Goal: Task Accomplishment & Management: Complete application form

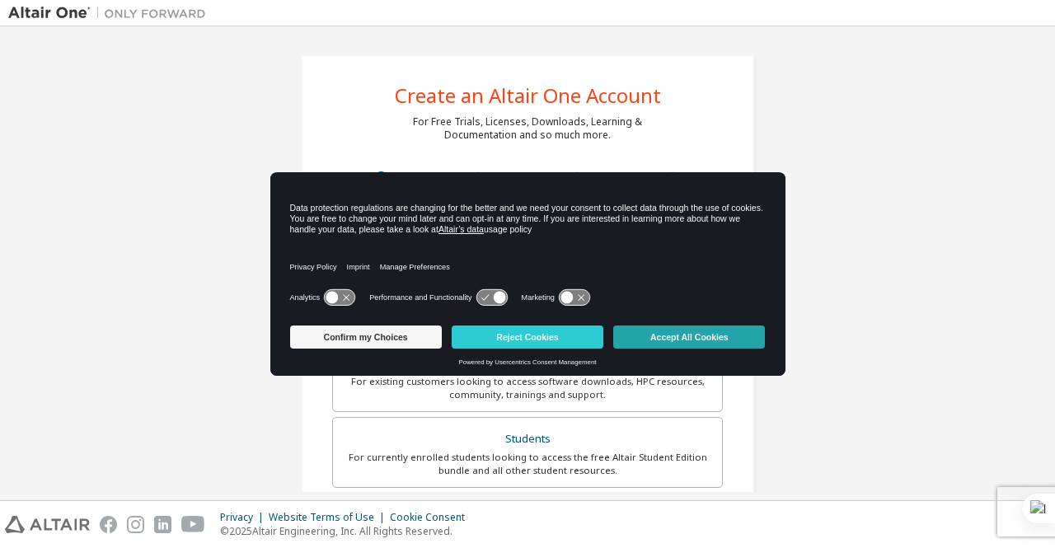
click at [696, 340] on button "Accept All Cookies" at bounding box center [689, 337] width 152 height 23
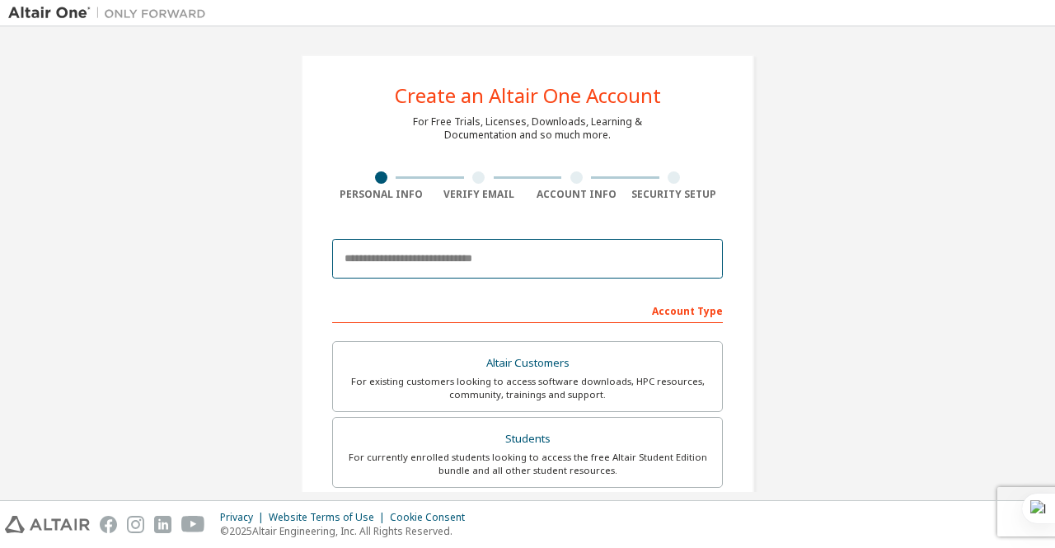
click at [476, 252] on input "email" at bounding box center [527, 259] width 391 height 40
type input "**********"
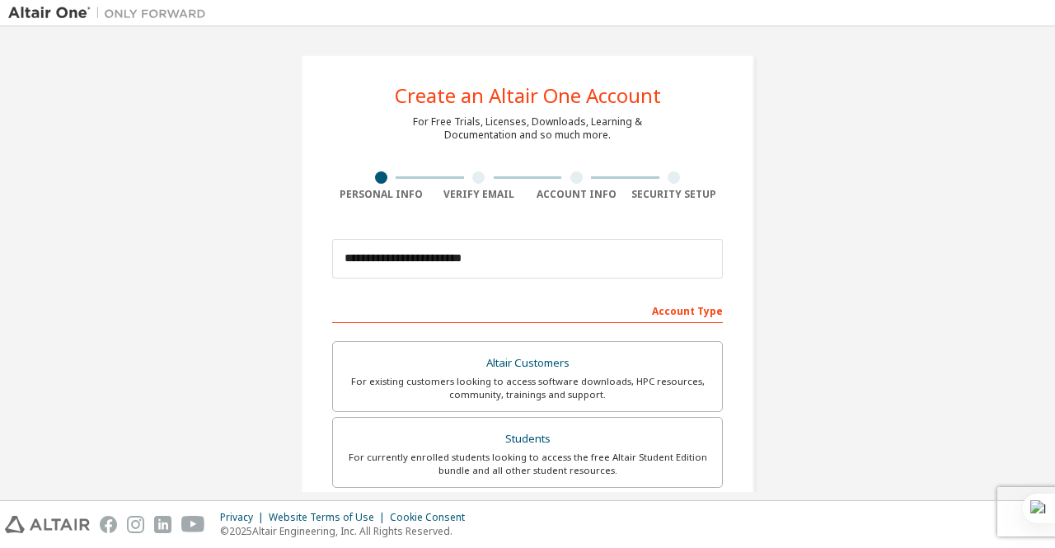
click at [588, 298] on div "Account Type" at bounding box center [527, 310] width 391 height 26
click at [597, 312] on div "Account Type" at bounding box center [527, 310] width 391 height 26
click at [656, 316] on div "Account Type" at bounding box center [527, 310] width 391 height 26
click at [734, 303] on div "**********" at bounding box center [527, 470] width 453 height 833
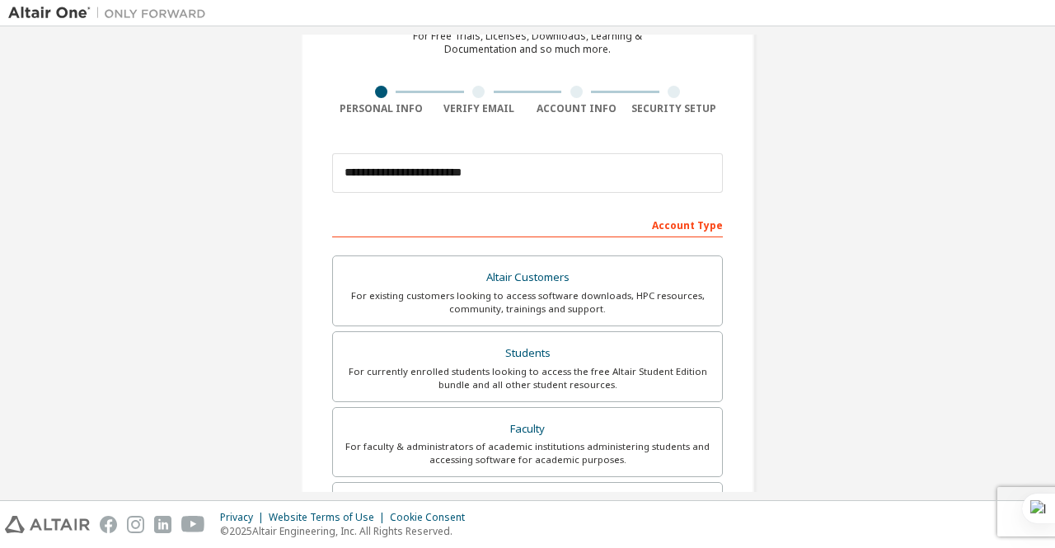
scroll to position [165, 0]
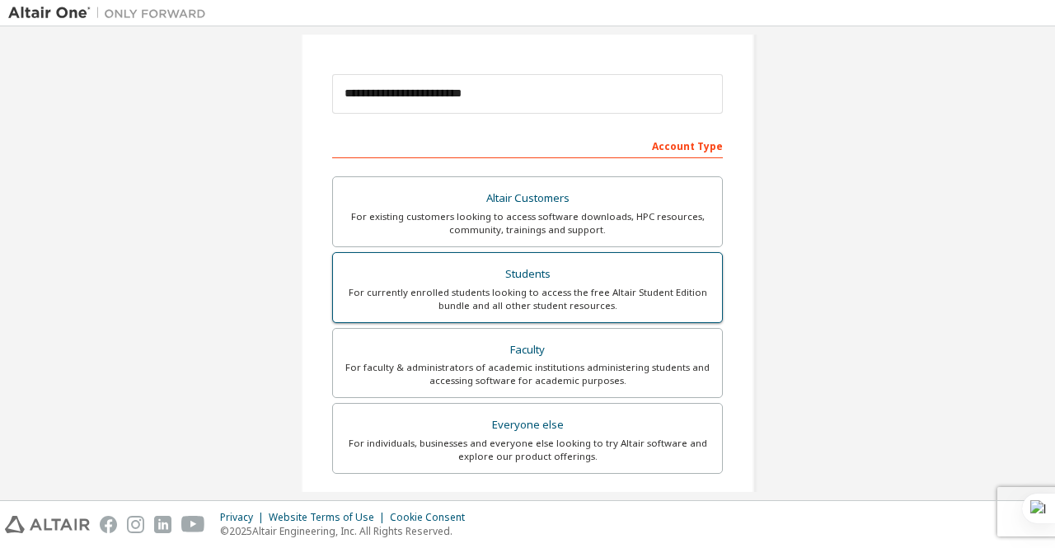
click at [592, 286] on div "For currently enrolled students looking to access the free Altair Student Editi…" at bounding box center [527, 299] width 369 height 26
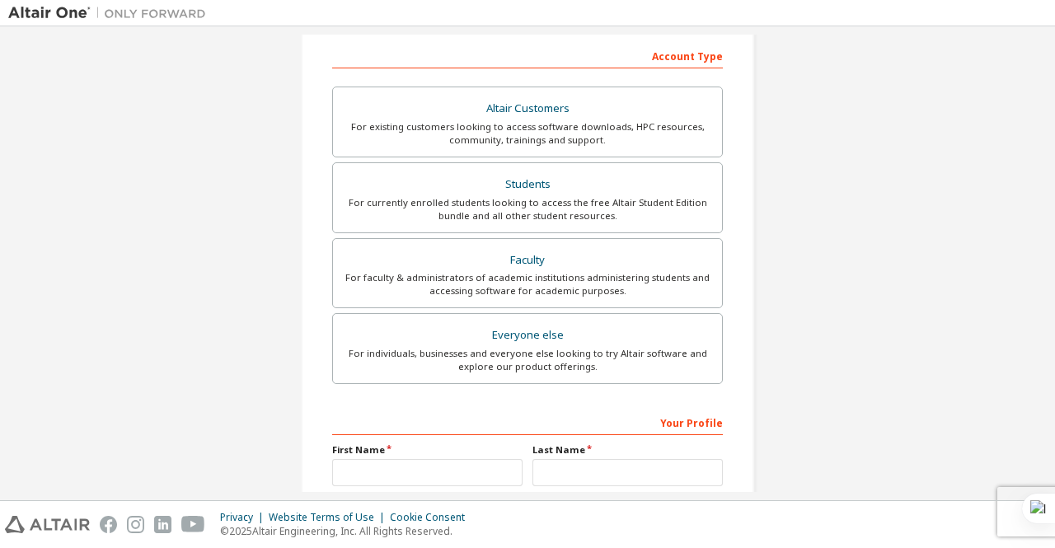
scroll to position [411, 0]
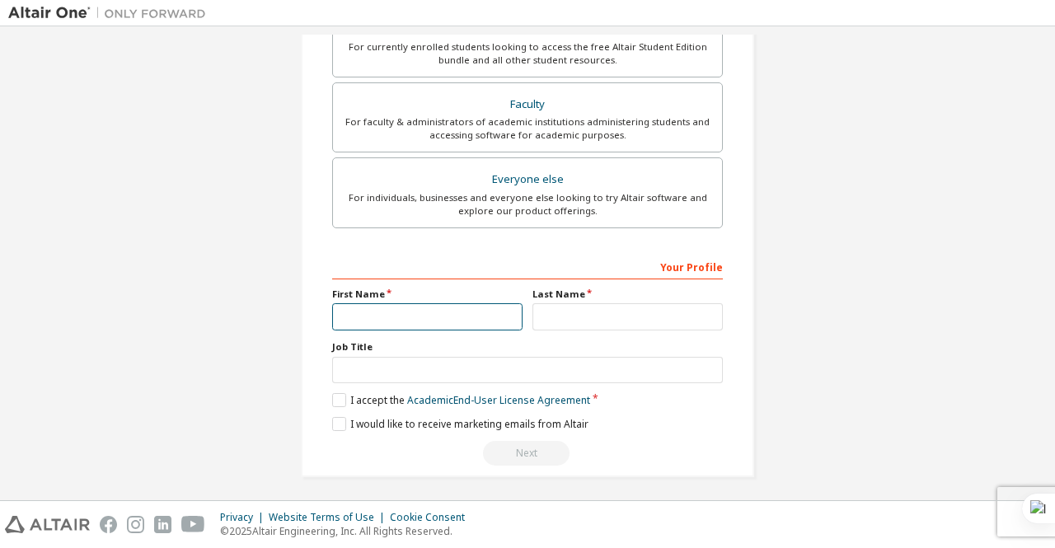
click at [439, 303] on input "text" at bounding box center [427, 316] width 190 height 27
type input "**********"
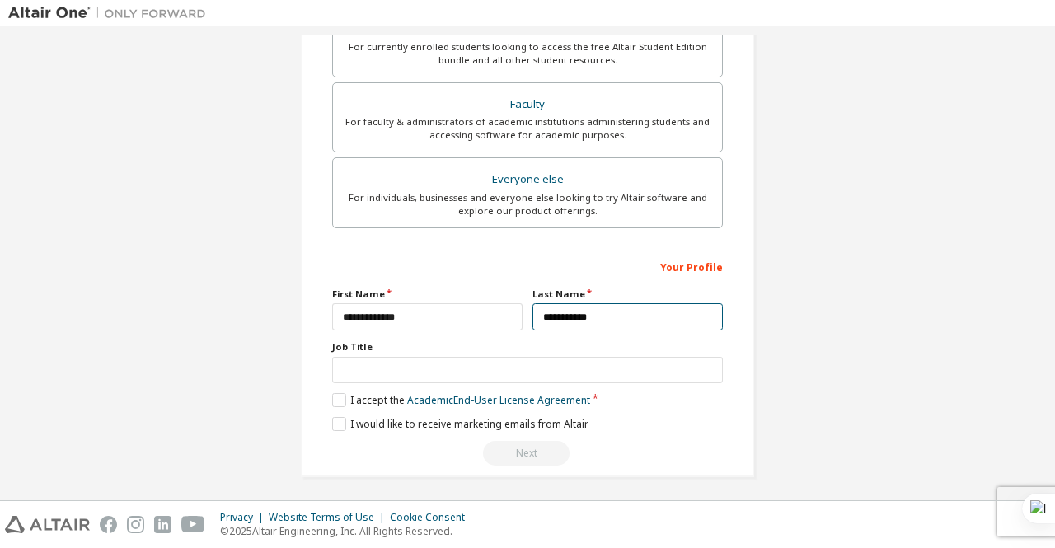
type input "**********"
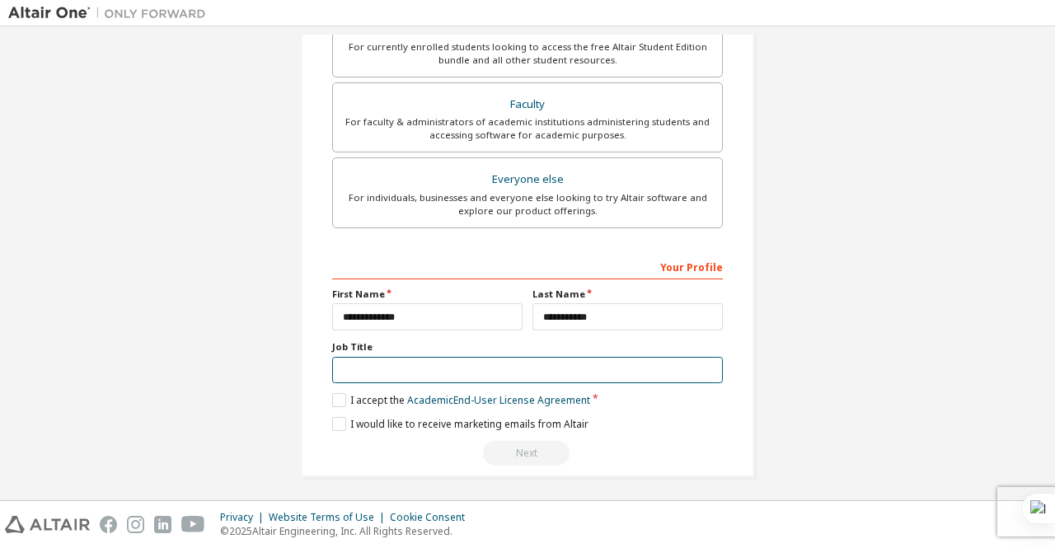
click at [424, 370] on input "text" at bounding box center [527, 370] width 391 height 27
type input "*"
type input "**********"
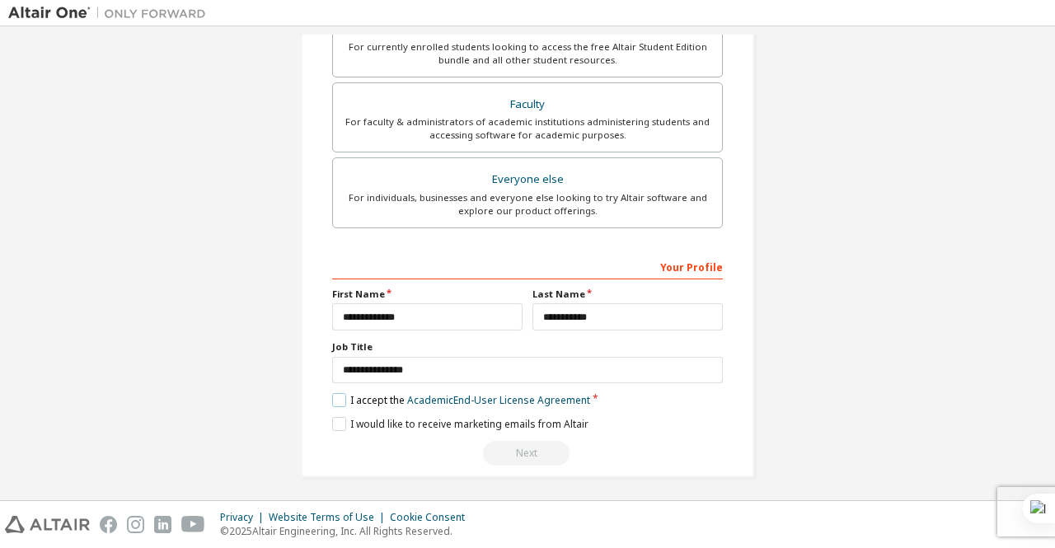
click at [333, 393] on label "I accept the Academic End-User License Agreement" at bounding box center [461, 400] width 258 height 14
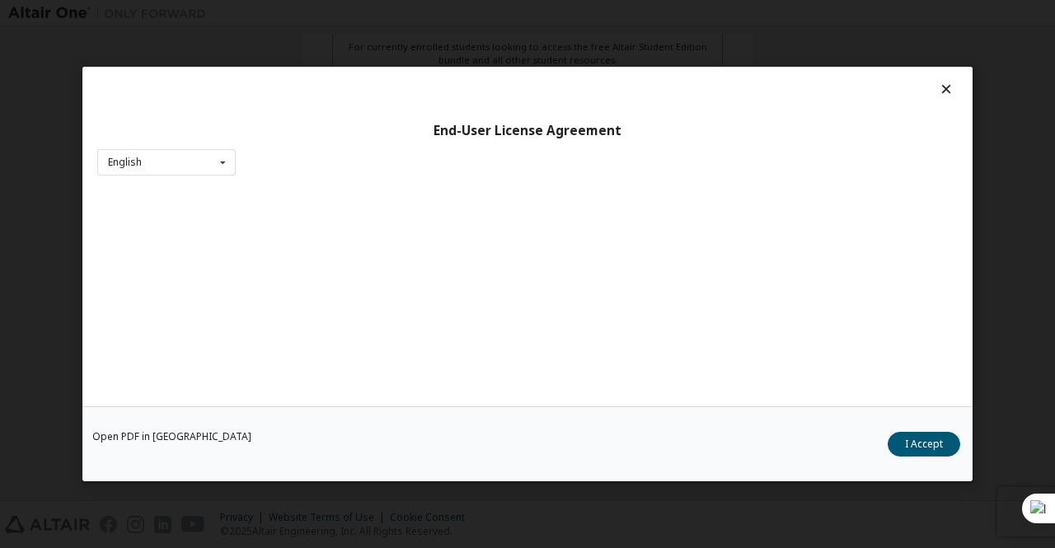
click at [336, 420] on div "Open PDF in New Tab I Accept" at bounding box center [527, 443] width 890 height 75
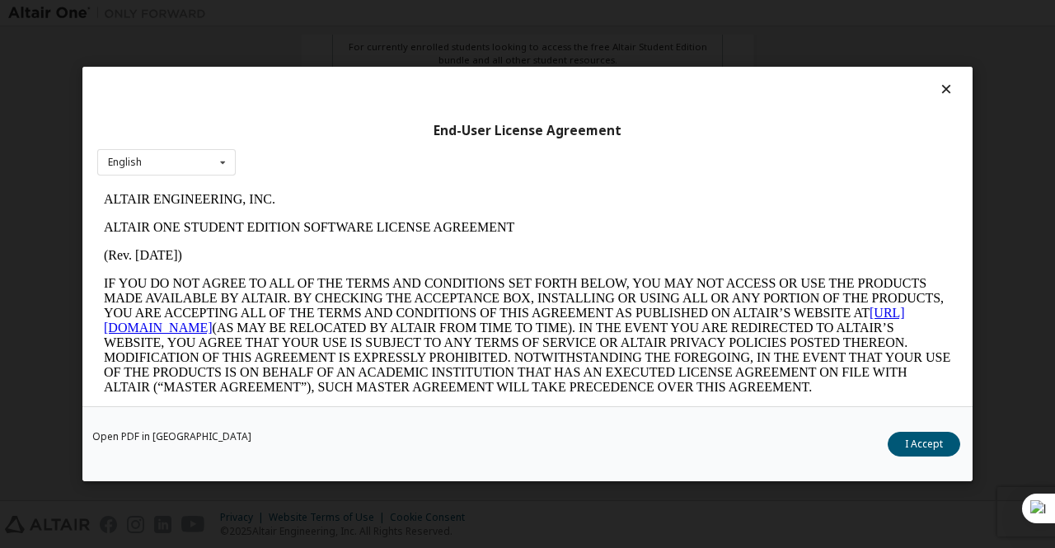
scroll to position [0, 0]
click at [943, 449] on button "I Accept" at bounding box center [924, 444] width 73 height 25
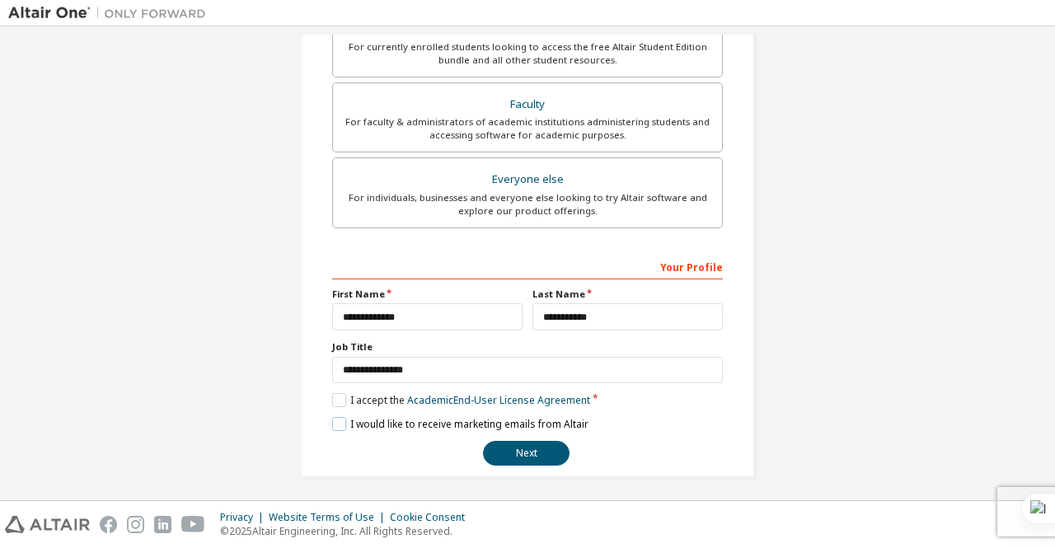
click at [332, 418] on label "I would like to receive marketing emails from Altair" at bounding box center [460, 424] width 256 height 14
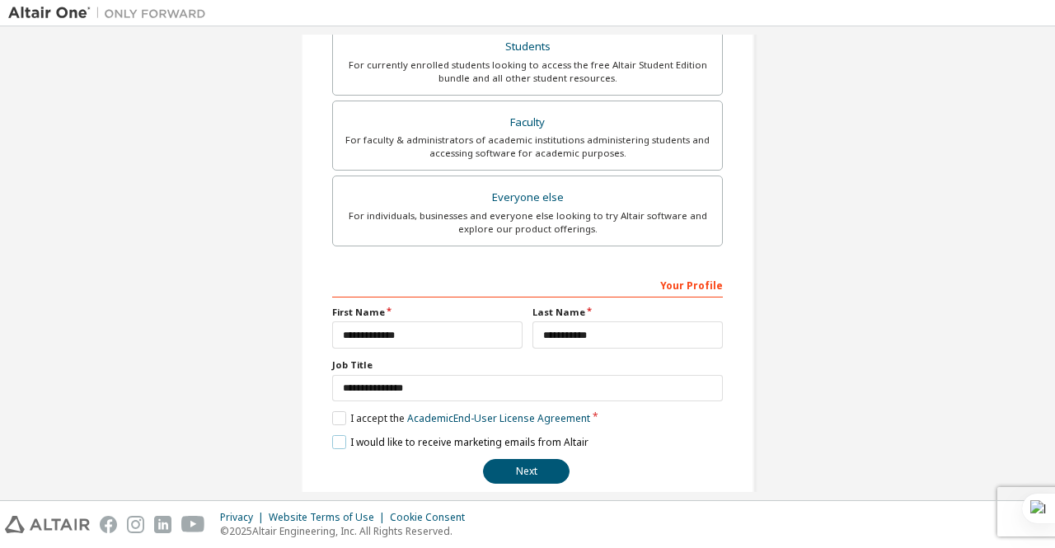
scroll to position [411, 0]
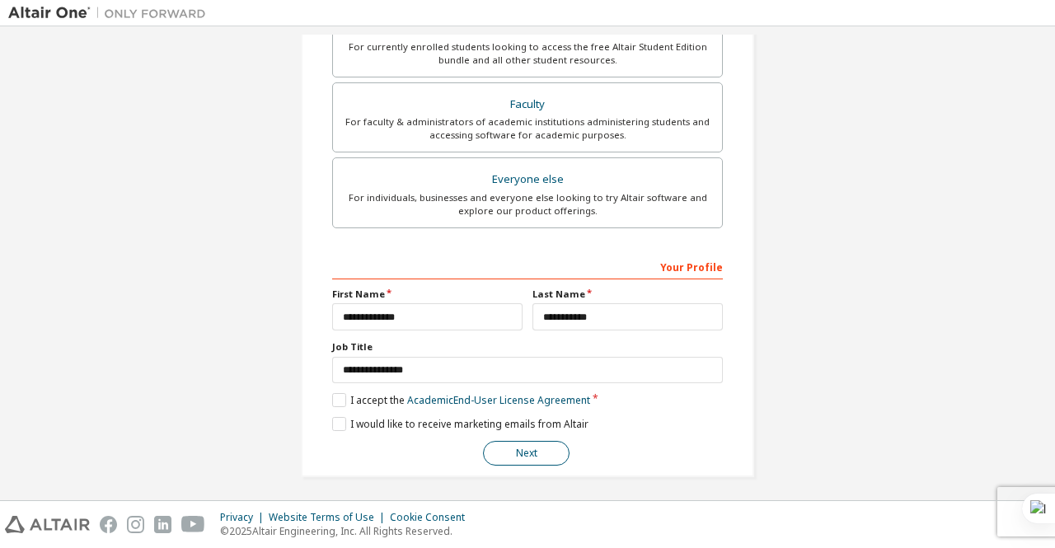
click at [532, 451] on button "Next" at bounding box center [526, 453] width 87 height 25
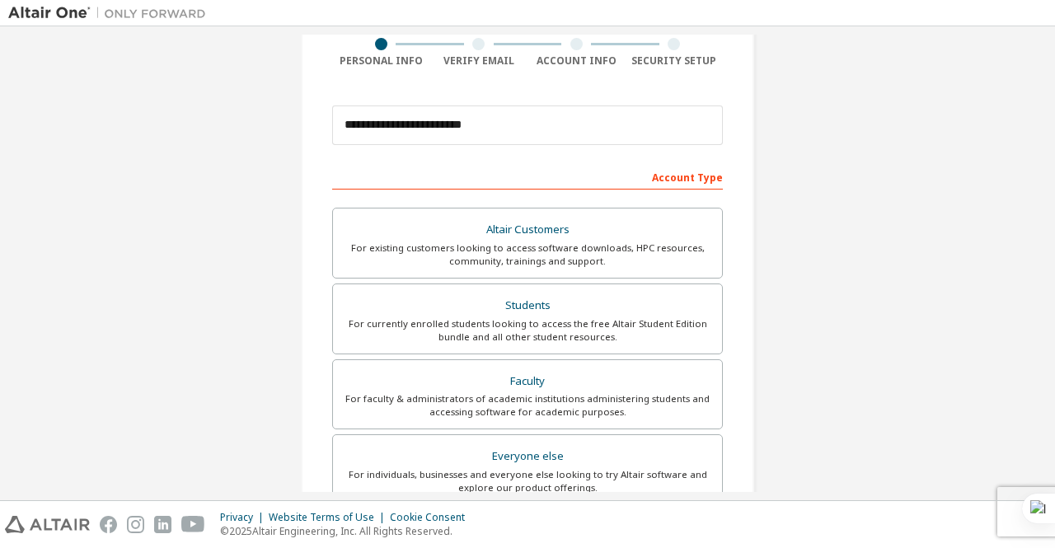
scroll to position [0, 0]
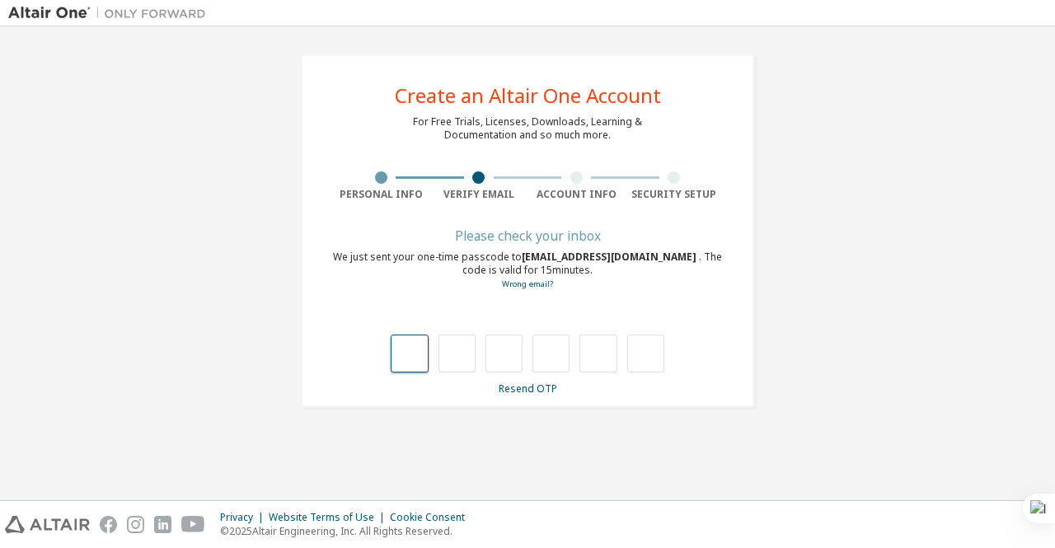
type input "*"
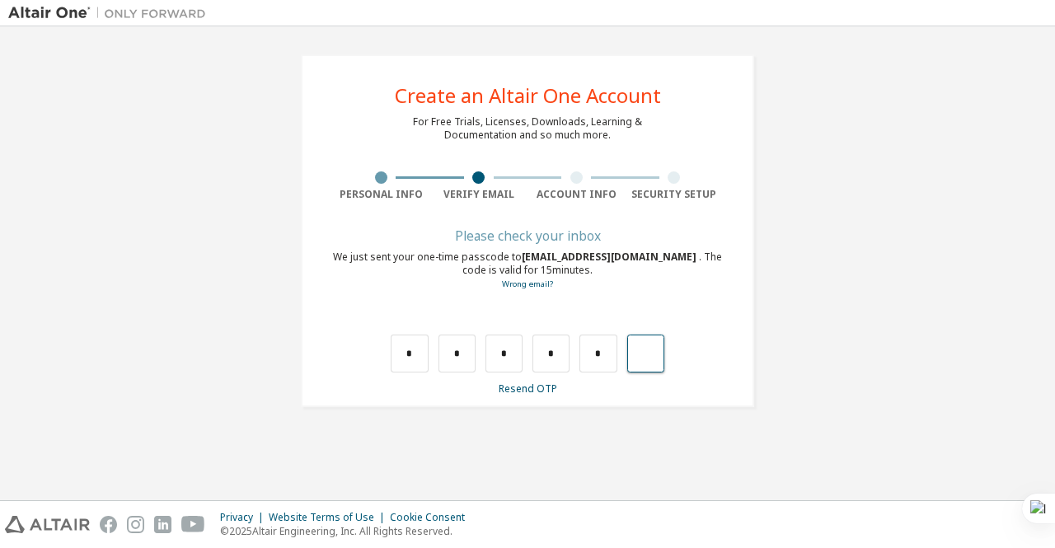
type input "*"
